Goal: Information Seeking & Learning: Learn about a topic

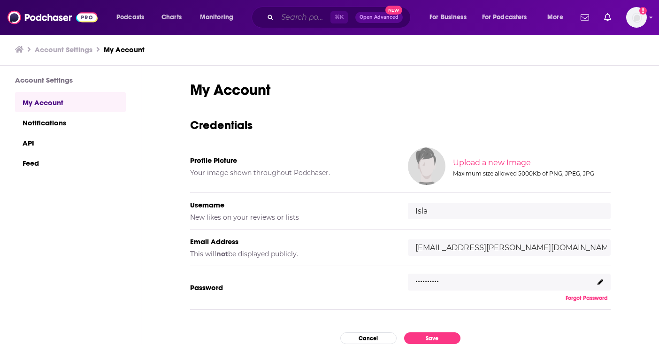
click at [285, 14] on input "Search podcasts, credits, & more..." at bounding box center [303, 17] width 53 height 15
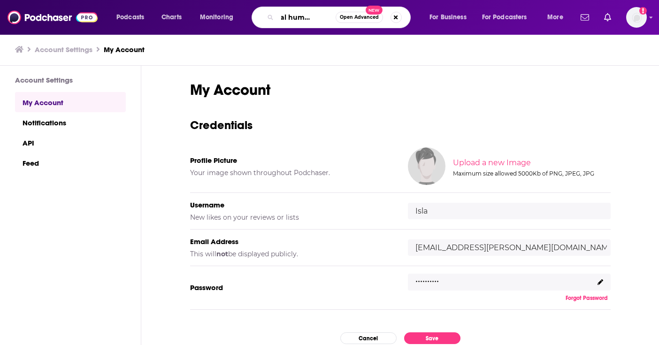
type input "digital humanitrian"
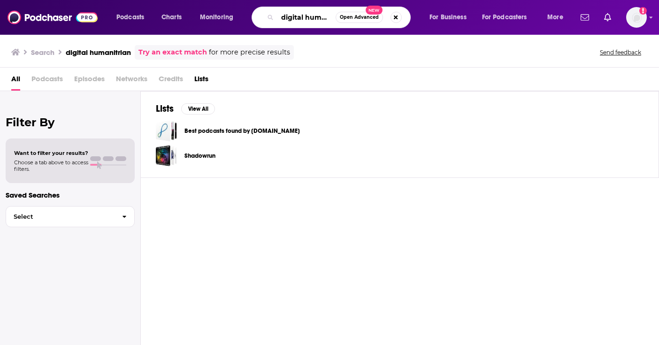
click at [300, 20] on input "digital humanitrian" at bounding box center [306, 17] width 58 height 15
type input "digital humanitarian"
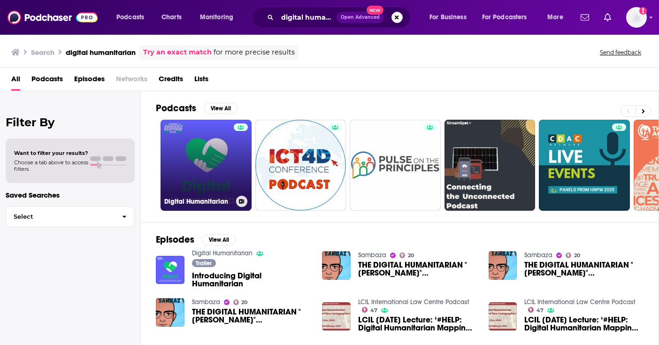
click at [213, 156] on link "Digital Humanitarian" at bounding box center [205, 165] width 91 height 91
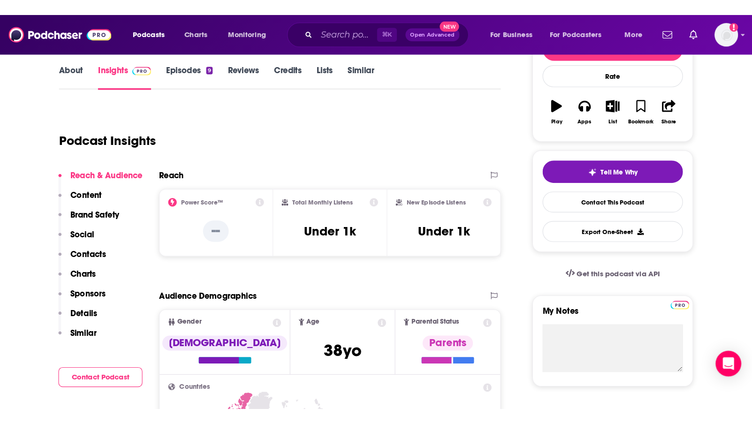
scroll to position [126, 0]
